Goal: Task Accomplishment & Management: Manage account settings

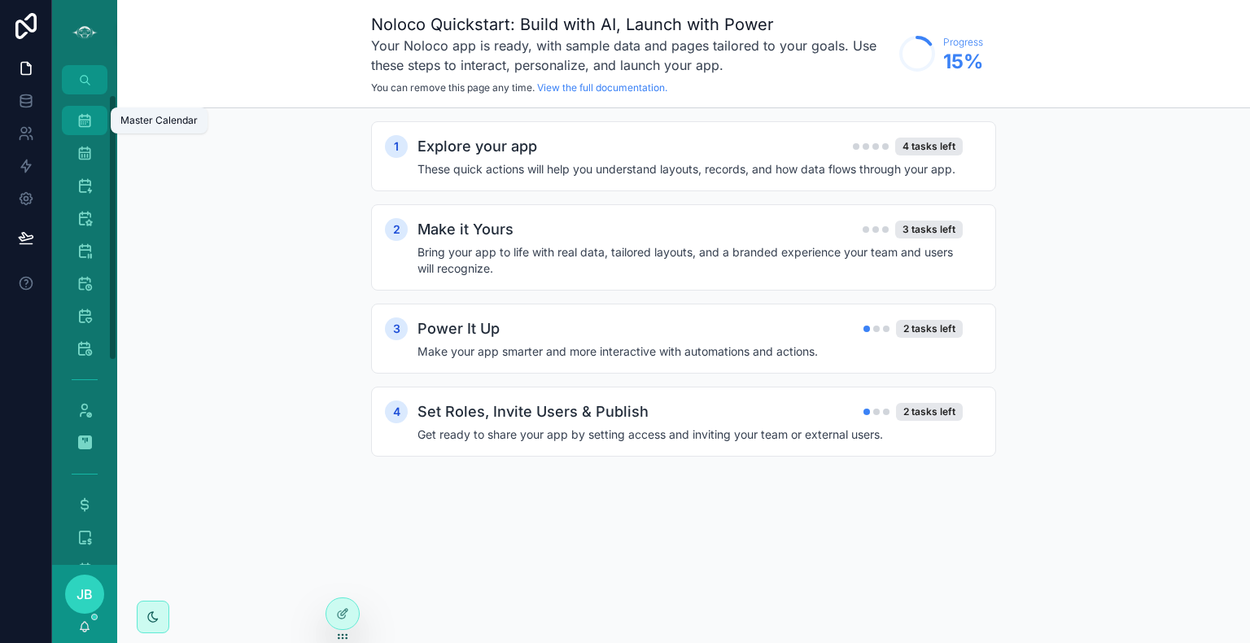
click at [72, 123] on div "Master Calendar 1,630" at bounding box center [85, 120] width 26 height 26
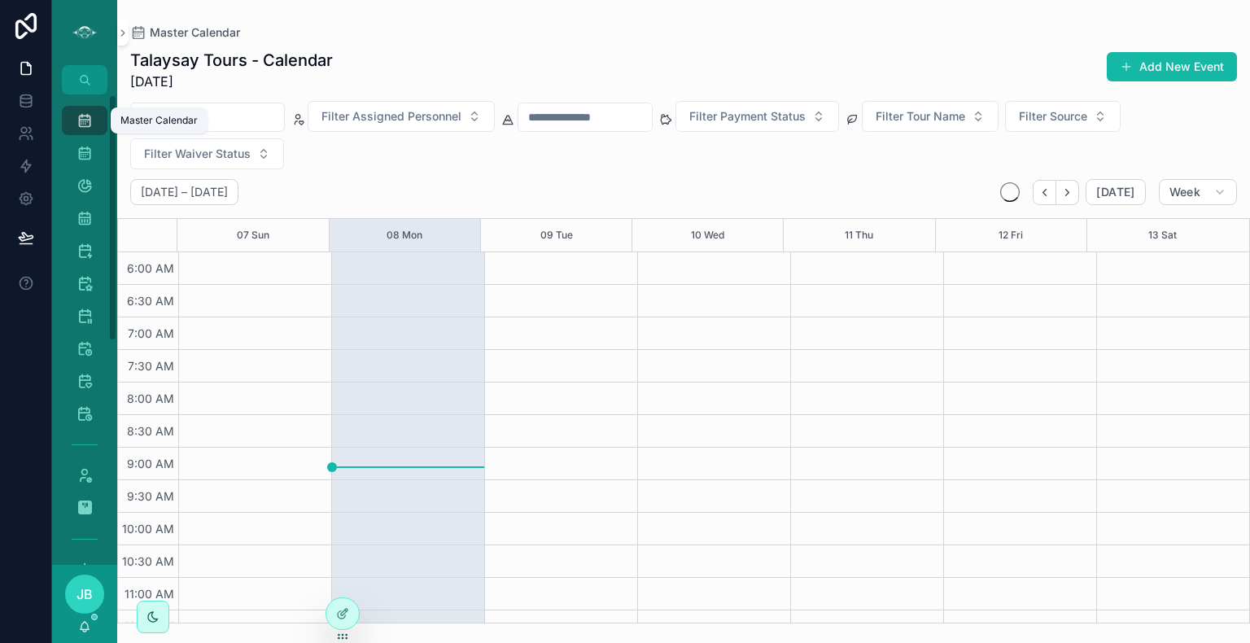
scroll to position [391, 0]
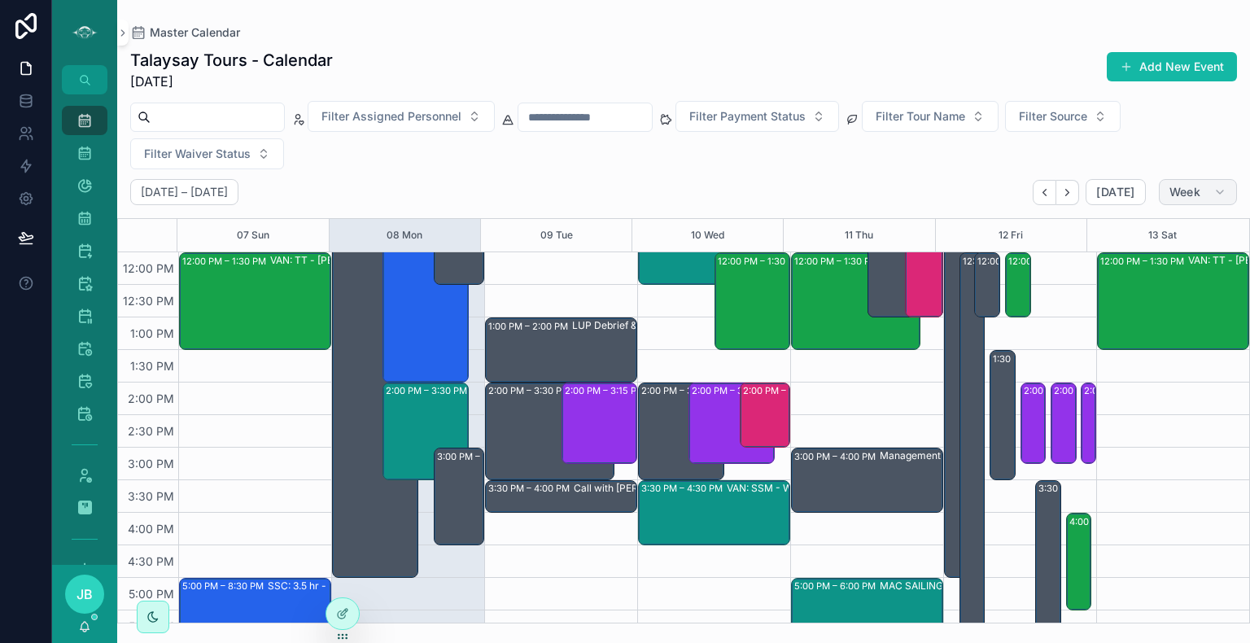
click at [1187, 185] on span "Week" at bounding box center [1184, 192] width 31 height 15
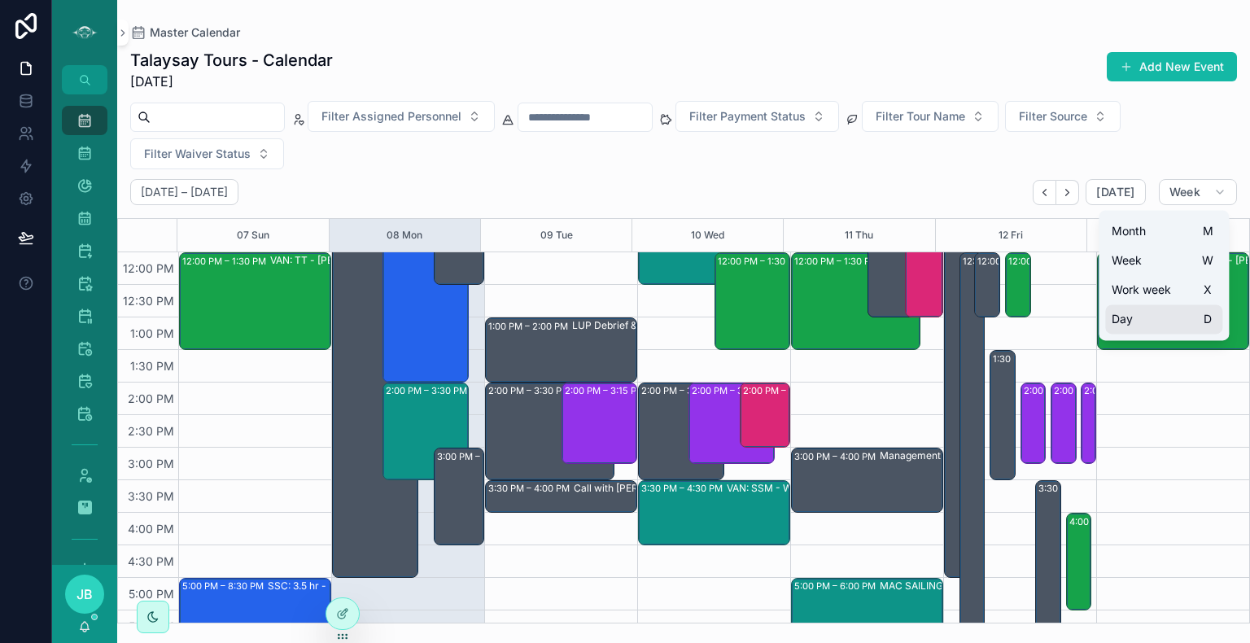
click at [1149, 325] on button "Day D" at bounding box center [1163, 318] width 117 height 29
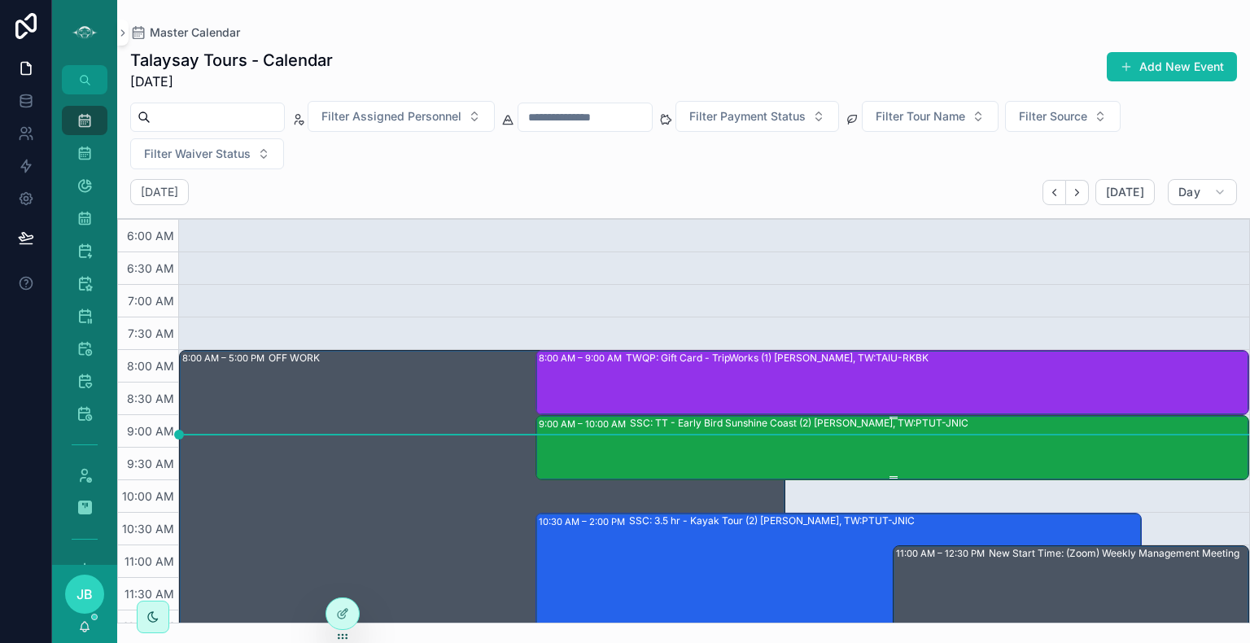
click at [856, 451] on div "SSC: TT - Early Bird Sunshine Coast (2) [PERSON_NAME], TW:PTUT-JNIC" at bounding box center [939, 447] width 618 height 62
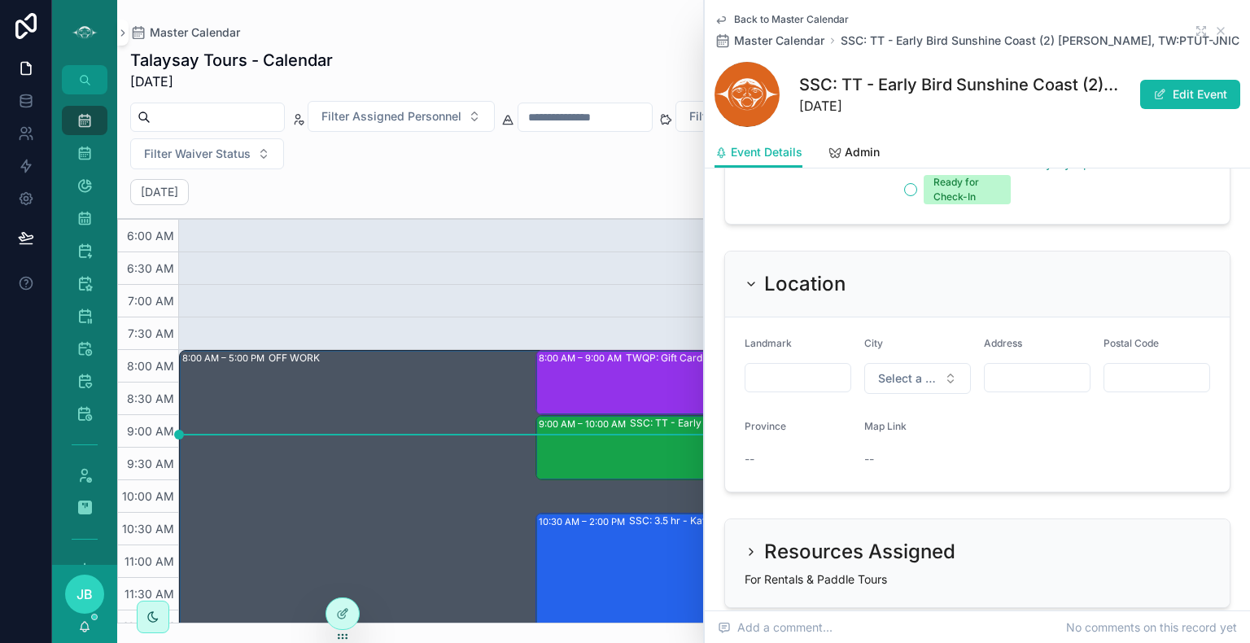
scroll to position [1490, 0]
click at [1175, 100] on button "Edit Event" at bounding box center [1190, 94] width 100 height 29
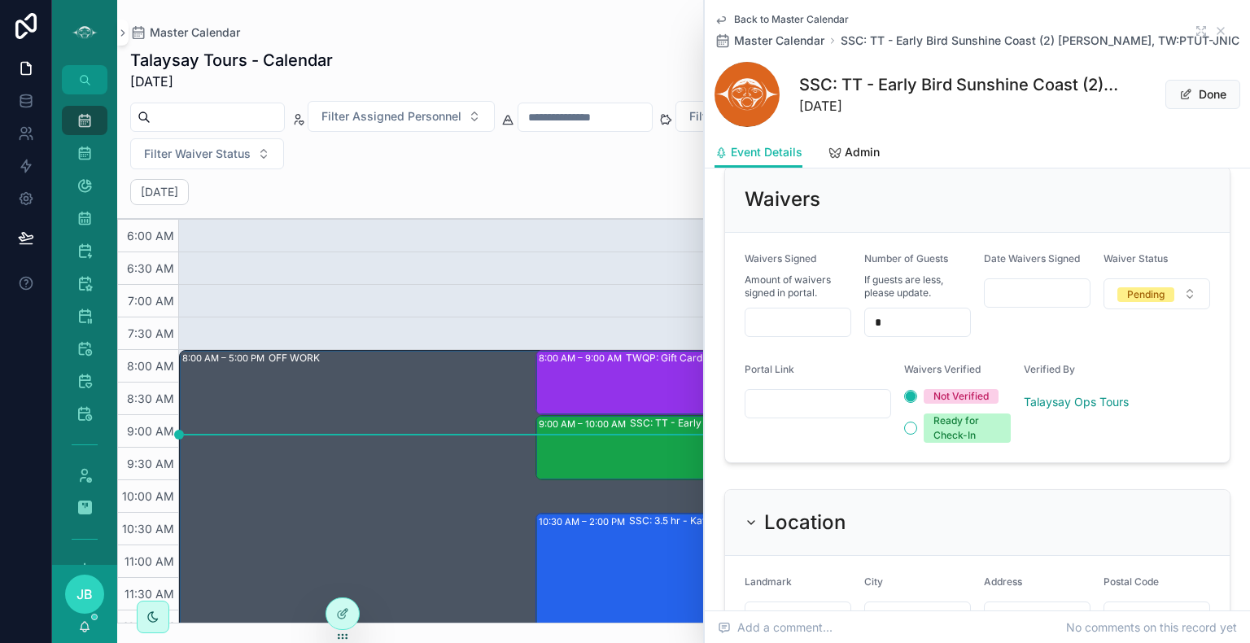
scroll to position [1300, 0]
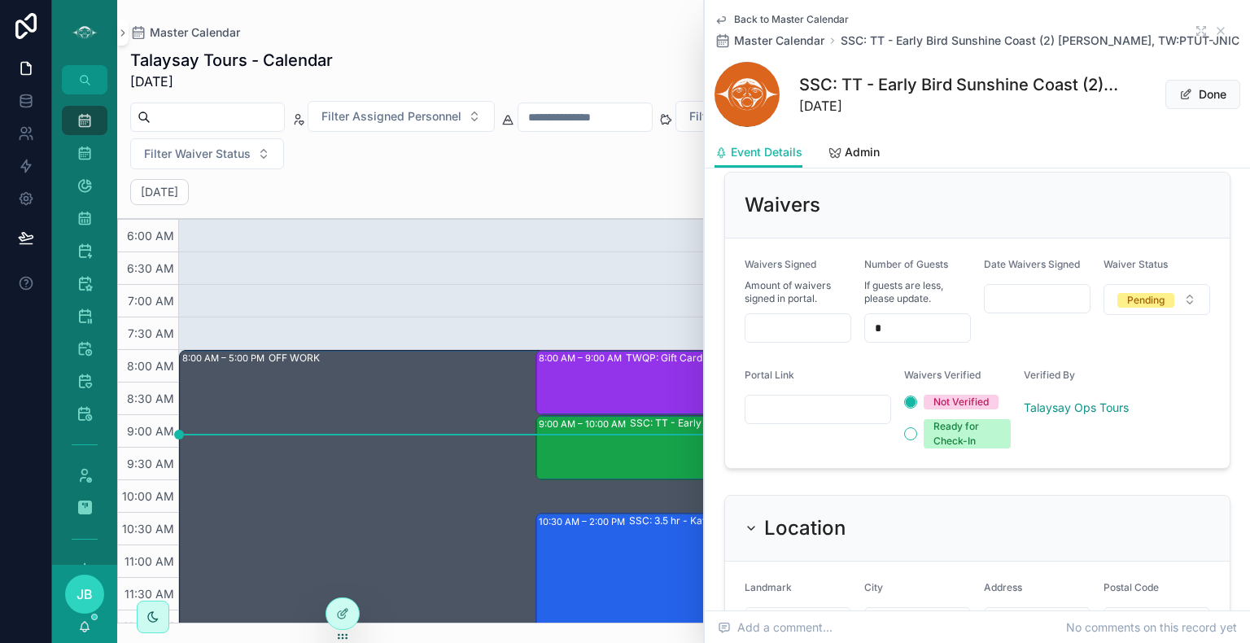
click at [791, 319] on input "scrollable content" at bounding box center [797, 327] width 105 height 23
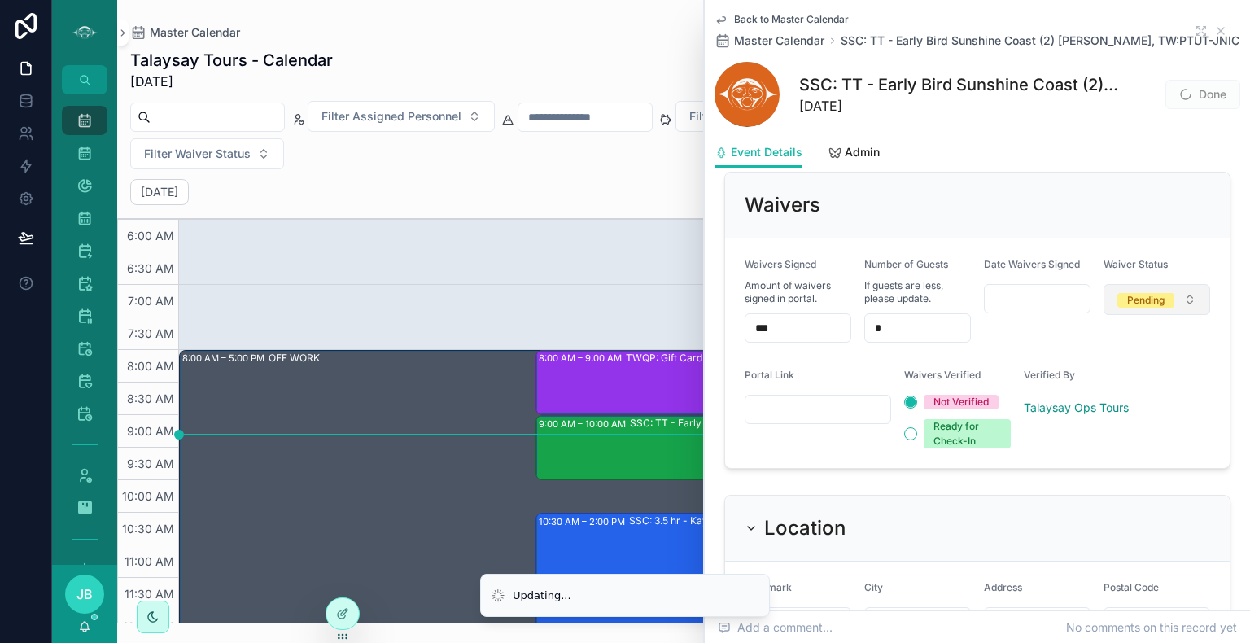
type input "***"
click at [1174, 298] on button "Pending" at bounding box center [1156, 299] width 107 height 31
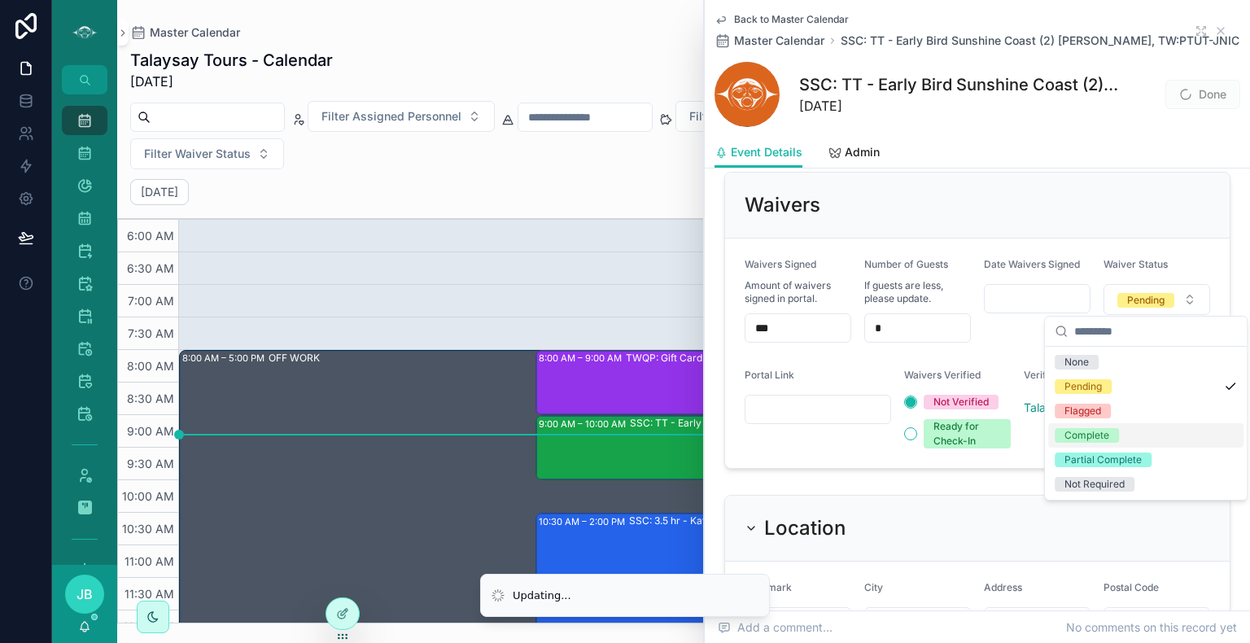
click at [1106, 446] on div "Complete" at bounding box center [1145, 435] width 195 height 24
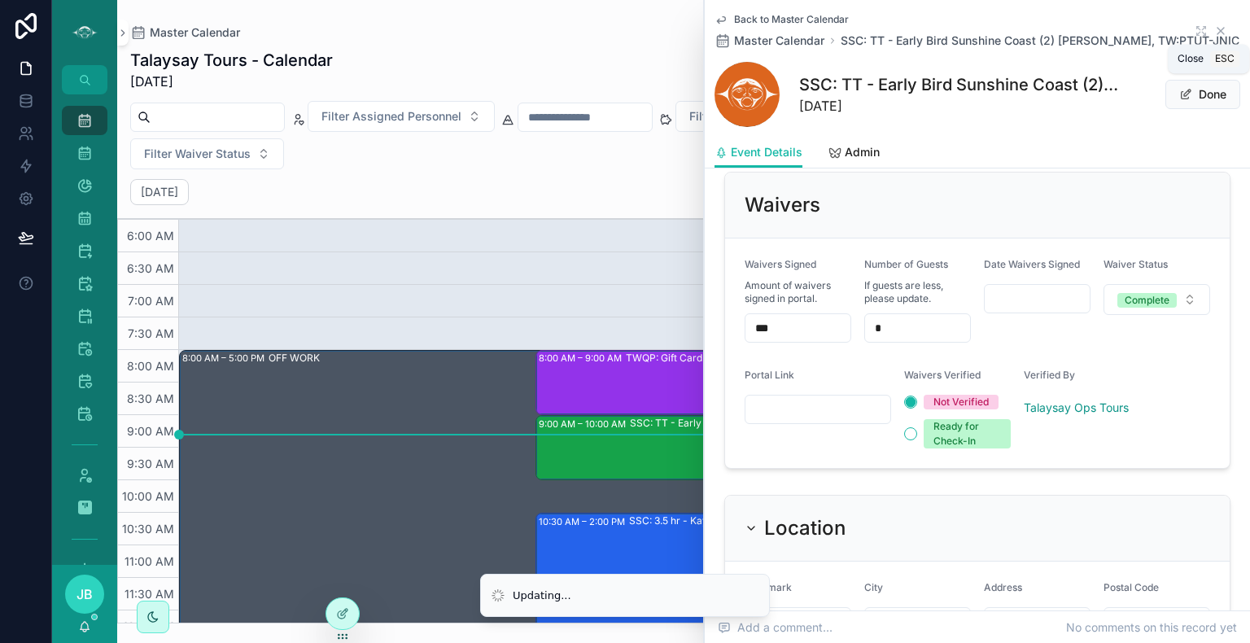
click at [1214, 31] on icon "scrollable content" at bounding box center [1220, 30] width 13 height 13
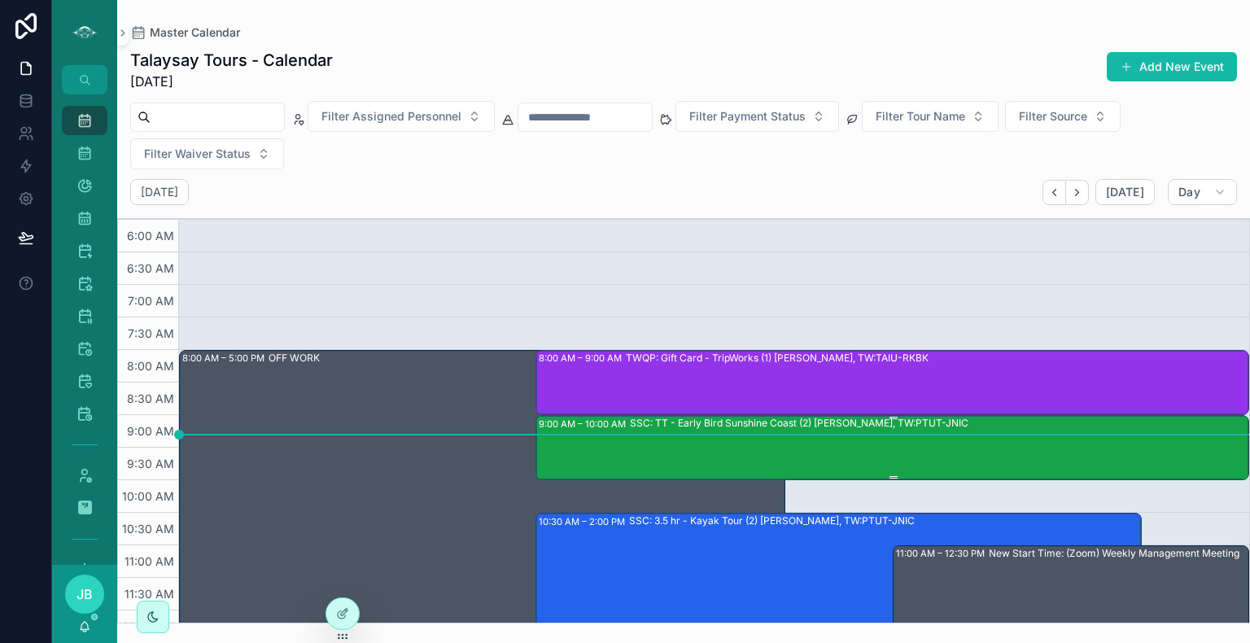
scroll to position [207, 0]
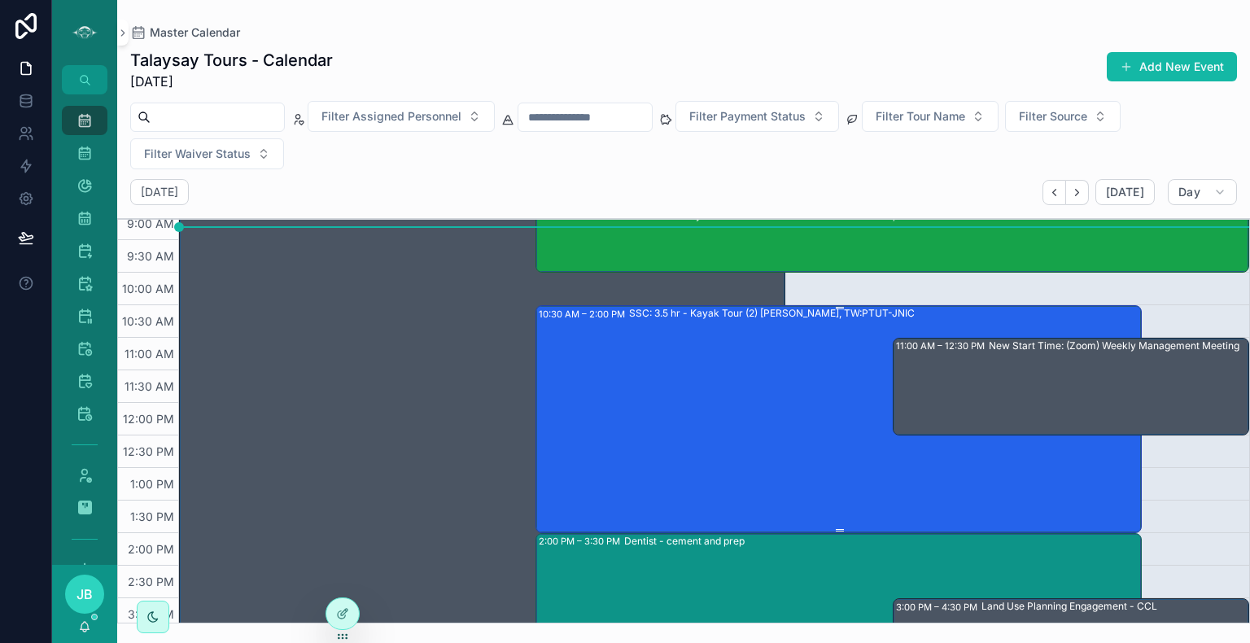
click at [779, 482] on div "SSC: 3.5 hr - Kayak Tour (2) [PERSON_NAME], TW:PTUT-JNIC" at bounding box center [884, 418] width 511 height 225
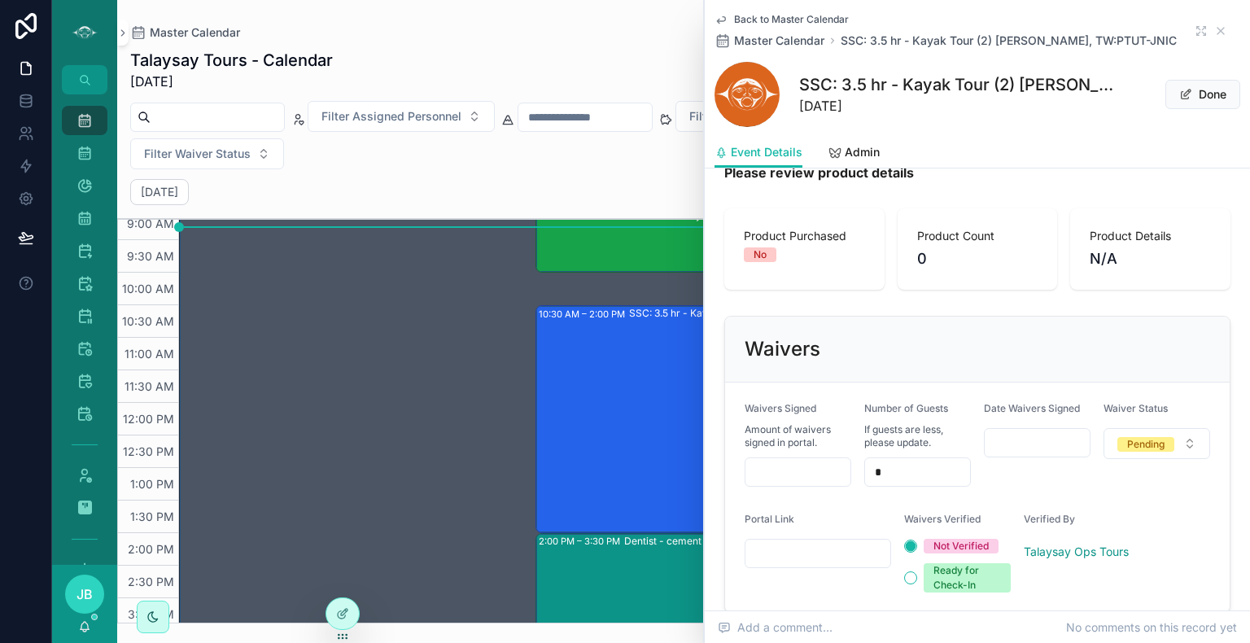
scroll to position [1122, 0]
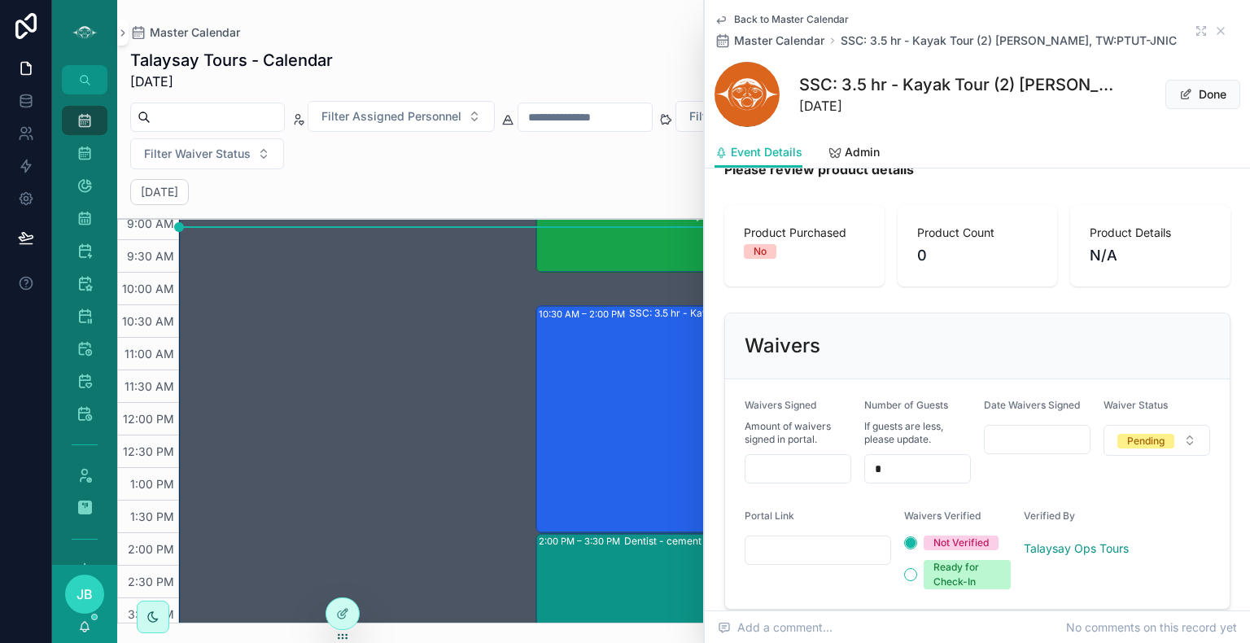
click at [803, 471] on input "scrollable content" at bounding box center [797, 468] width 105 height 23
type input "***"
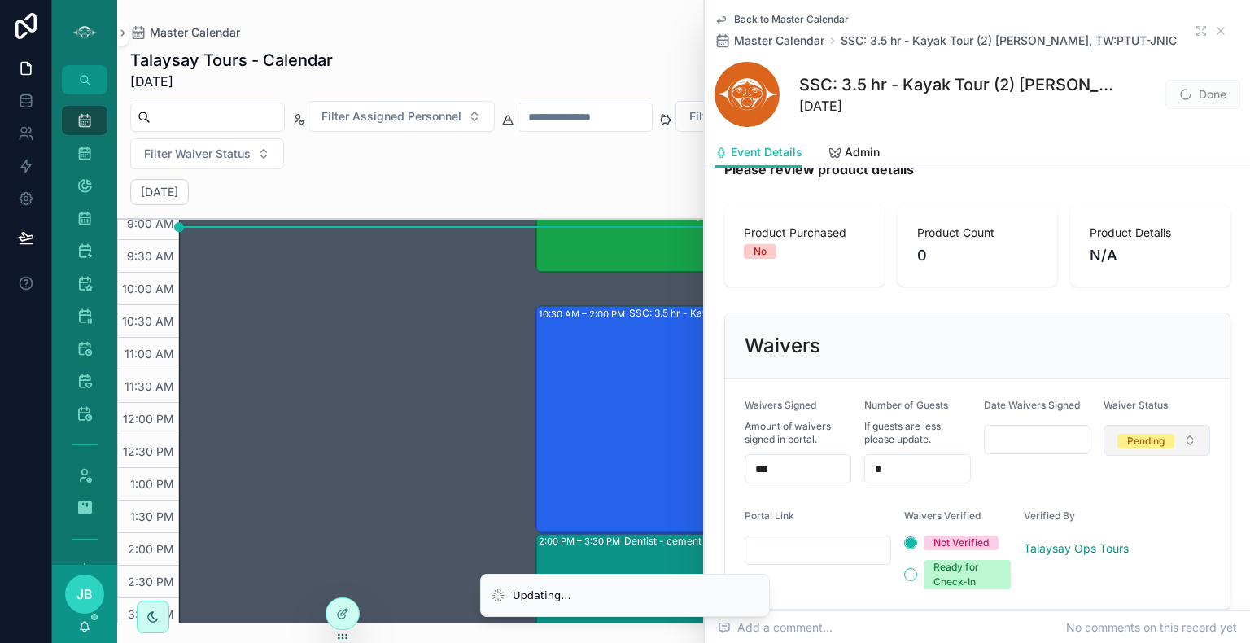
click at [1155, 444] on span "Pending" at bounding box center [1145, 441] width 57 height 15
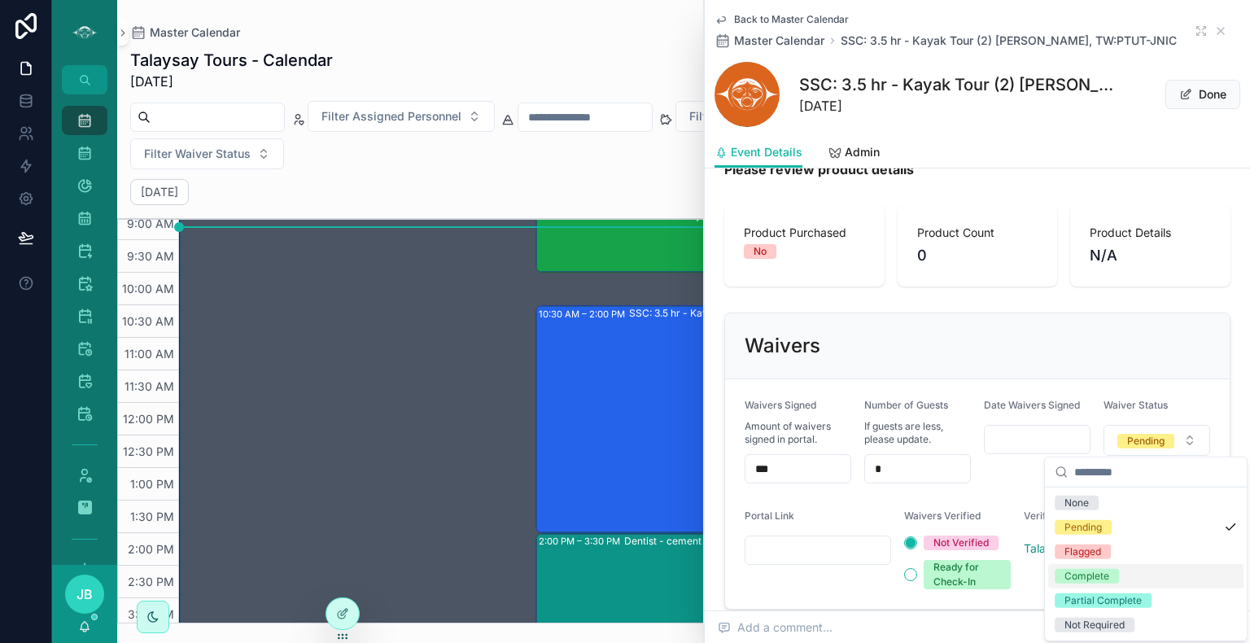
click at [1110, 573] on span "Complete" at bounding box center [1086, 576] width 64 height 15
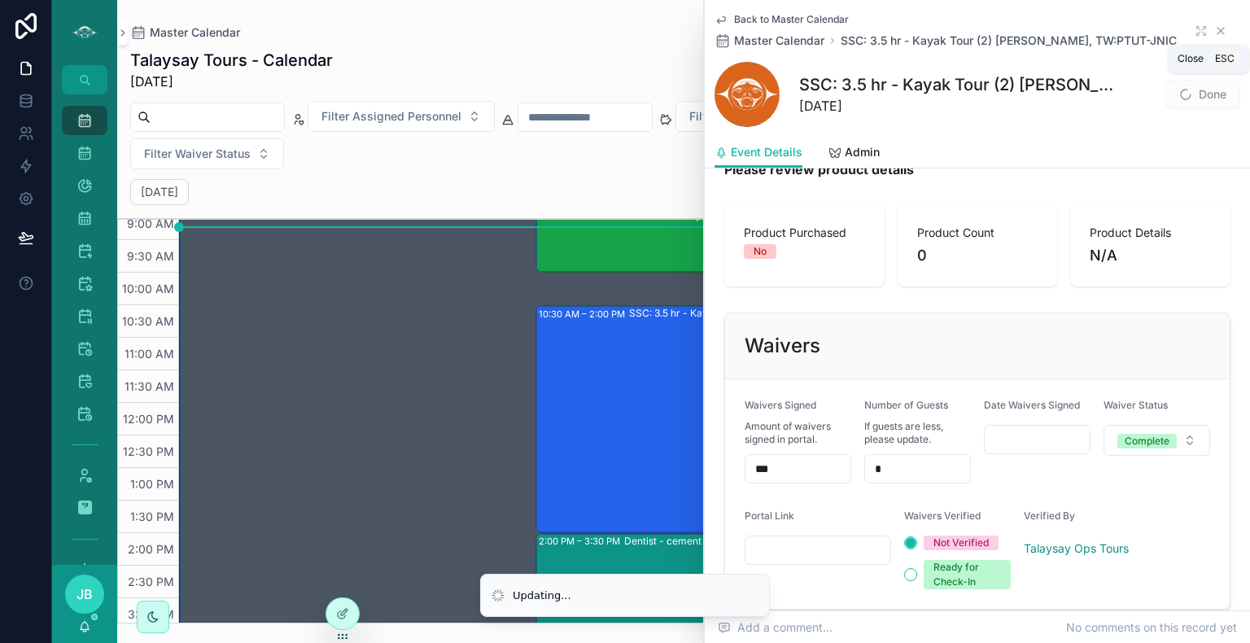
click at [1214, 31] on icon "scrollable content" at bounding box center [1220, 30] width 13 height 13
